Goal: Information Seeking & Learning: Learn about a topic

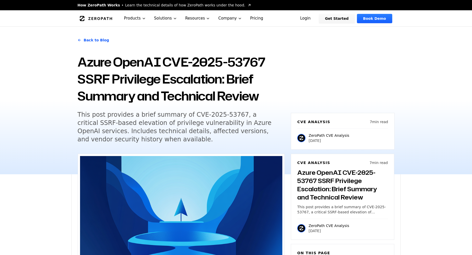
scroll to position [309, 0]
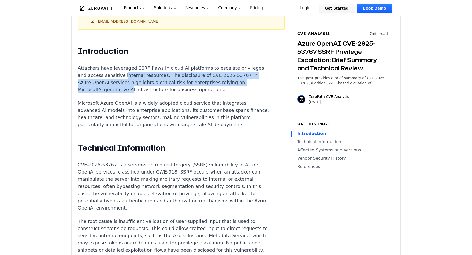
drag, startPoint x: 121, startPoint y: 70, endPoint x: 127, endPoint y: 87, distance: 18.5
click at [127, 87] on p "Attackers have leveraged SSRF flaws in cloud AI platforms to escalate privilege…" at bounding box center [174, 79] width 192 height 29
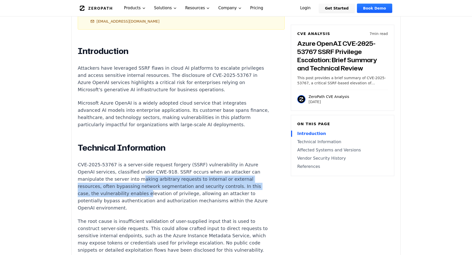
drag, startPoint x: 136, startPoint y: 182, endPoint x: 141, endPoint y: 195, distance: 13.4
click at [141, 195] on p "CVE-2025-53767 is a server-side request forgery (SSRF) vulnerability in Azure O…" at bounding box center [174, 186] width 192 height 50
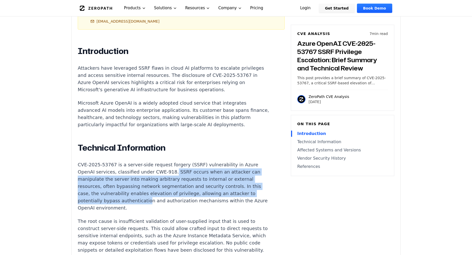
drag, startPoint x: 166, startPoint y: 175, endPoint x: 141, endPoint y: 205, distance: 38.8
click at [142, 206] on p "CVE-2025-53767 is a server-side request forgery (SSRF) vulnerability in Azure O…" at bounding box center [174, 186] width 192 height 50
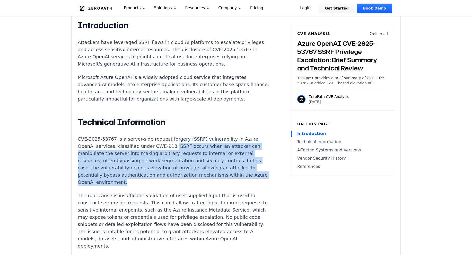
scroll to position [360, 0]
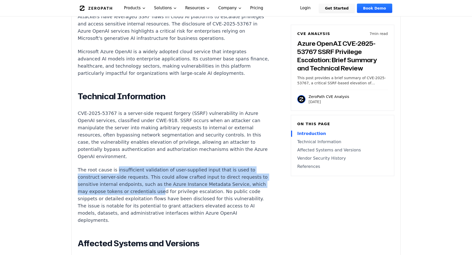
drag, startPoint x: 113, startPoint y: 169, endPoint x: 166, endPoint y: 191, distance: 57.2
click at [166, 191] on p "The root cause is insufficient validation of user-supplied input that is used t…" at bounding box center [174, 196] width 192 height 58
